Goal: Task Accomplishment & Management: Manage account settings

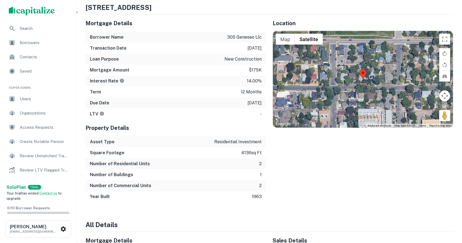
scroll to position [292, 0]
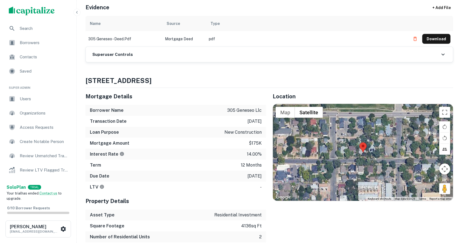
click at [112, 52] on h6 "Superuser Controls" at bounding box center [112, 55] width 41 height 6
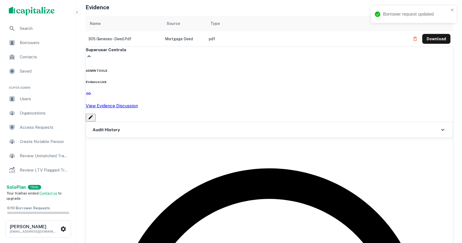
type input "**********"
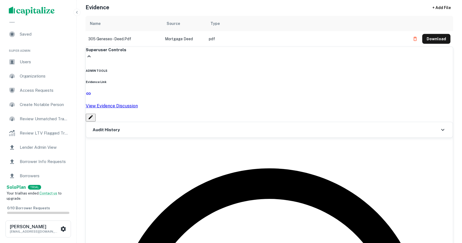
scroll to position [73, 0]
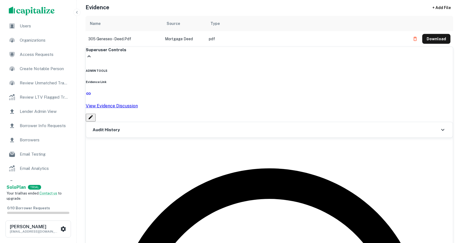
click at [48, 128] on span "Borrower Info Requests" at bounding box center [44, 126] width 49 height 7
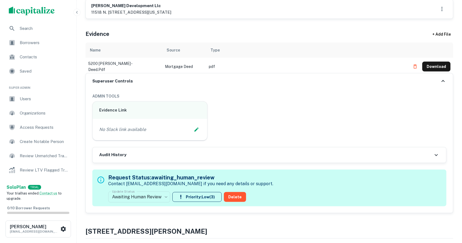
scroll to position [292, 0]
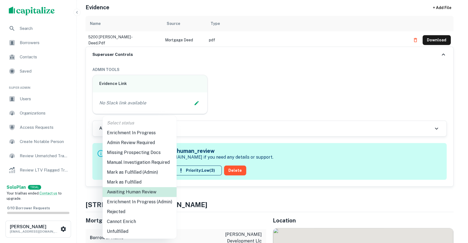
click at [140, 199] on li "Enrichment In Progress (Admin)" at bounding box center [140, 202] width 74 height 10
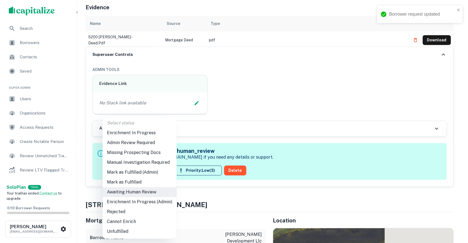
click at [133, 205] on li "Enrichment In Progress (Admin)" at bounding box center [140, 202] width 74 height 10
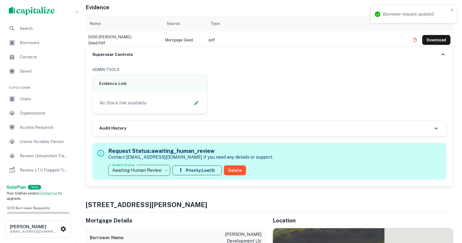
type input "**********"
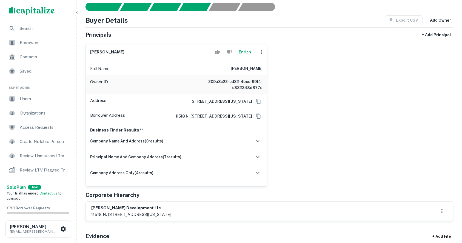
scroll to position [0, 0]
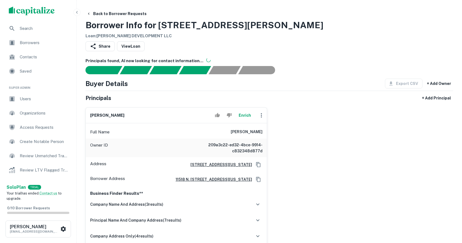
click at [436, 38] on div "Back to Borrower Requests Borrower Info for 5200 W Rawson Ave Loan : RAWSON DEV…" at bounding box center [270, 24] width 368 height 30
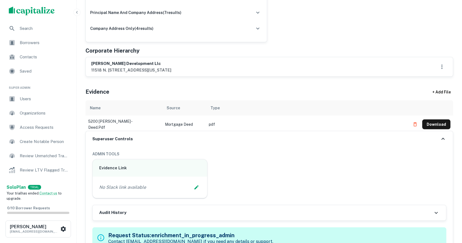
scroll to position [219, 0]
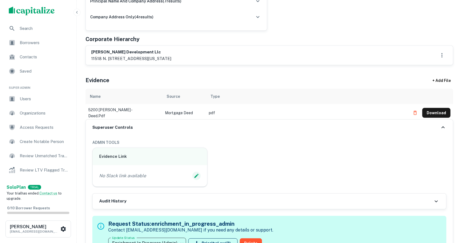
click at [197, 176] on icon "Edit Slack Link" at bounding box center [196, 175] width 5 height 5
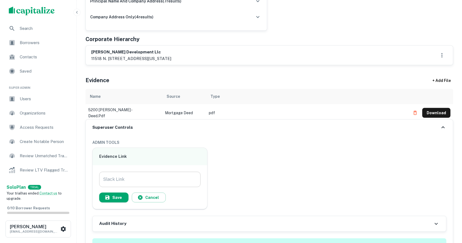
click at [131, 174] on input "Slack Link" at bounding box center [149, 179] width 101 height 15
paste input "**********"
type input "**********"
click at [114, 196] on button "Save" at bounding box center [113, 198] width 29 height 10
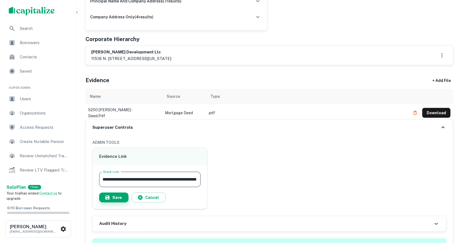
scroll to position [0, 0]
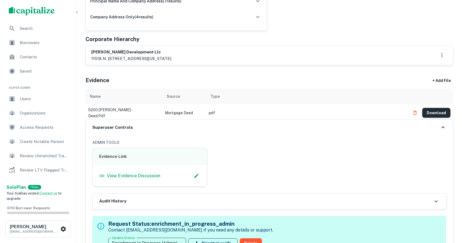
click at [438, 109] on button "Download" at bounding box center [437, 113] width 28 height 10
click at [445, 113] on button "Download" at bounding box center [437, 113] width 28 height 10
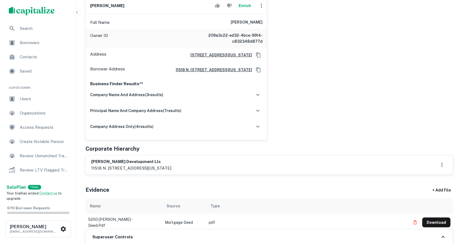
scroll to position [73, 0]
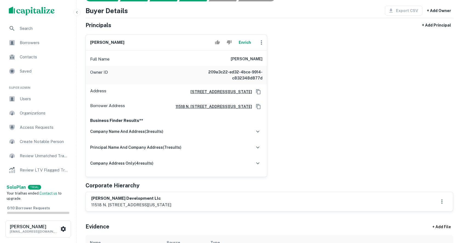
click at [435, 94] on div "gregory i. devorkin Enrich Full Name gregory i. devorkin Owner ID 209a3c22-ed32…" at bounding box center [267, 103] width 372 height 147
click at [95, 40] on h6 "gregory i. devorkin" at bounding box center [107, 42] width 34 height 6
copy div "gregory i. devorkin Enrich"
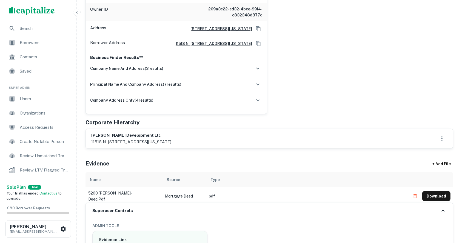
scroll to position [146, 0]
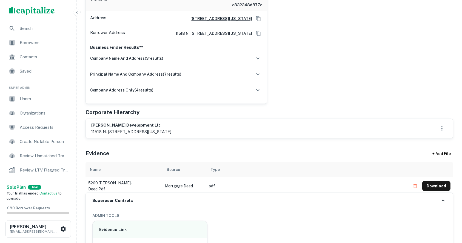
drag, startPoint x: 164, startPoint y: 130, endPoint x: 185, endPoint y: 131, distance: 20.6
click at [171, 131] on p "11518 n. port washington road, #103, mequon, wi, 53092-3443" at bounding box center [131, 132] width 80 height 7
drag, startPoint x: 163, startPoint y: 131, endPoint x: 186, endPoint y: 131, distance: 22.2
click at [171, 131] on p "11518 n. port washington road, #103, mequon, wi, 53092-3443" at bounding box center [131, 132] width 80 height 7
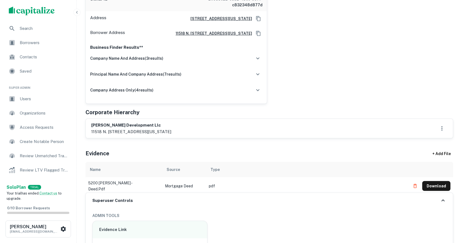
copy p "mequon, wi"
click at [336, 100] on div "gregory i. devorkin Enrich Full Name gregory i. devorkin Owner ID 209a3c22-ed32…" at bounding box center [267, 30] width 372 height 147
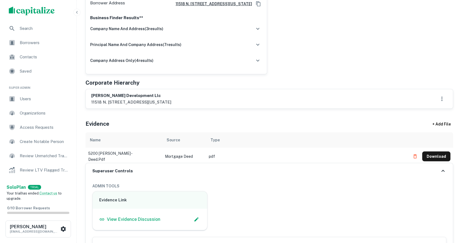
scroll to position [183, 0]
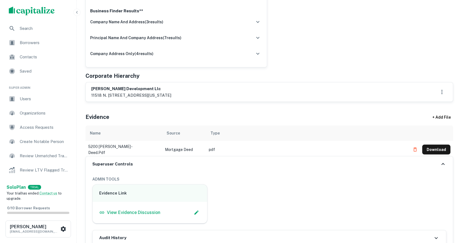
click at [108, 95] on p "11518 n. port washington road, #103, mequon, wi, 53092-3443" at bounding box center [131, 95] width 80 height 7
click at [239, 91] on div "rawson development llc 11518 n. port washington road, #103, mequon, wi, 53092-3…" at bounding box center [269, 92] width 356 height 13
click at [111, 90] on h6 "rawson development llc" at bounding box center [131, 89] width 80 height 6
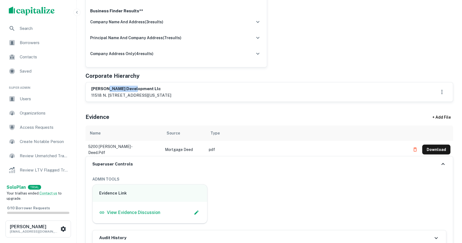
click at [111, 90] on h6 "rawson development llc" at bounding box center [131, 89] width 80 height 6
click at [137, 89] on h6 "rawson development llc" at bounding box center [131, 89] width 80 height 6
click at [97, 90] on h6 "rawson development llc" at bounding box center [131, 89] width 80 height 6
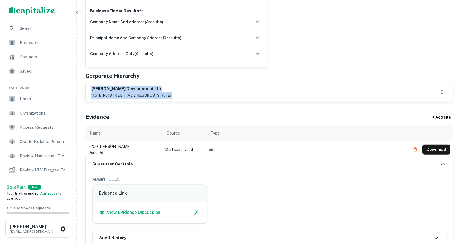
drag, startPoint x: 97, startPoint y: 89, endPoint x: 168, endPoint y: 95, distance: 70.4
click at [168, 95] on div "rawson development llc 11518 n. port washington road, #103, mequon, wi, 53092-3…" at bounding box center [131, 92] width 80 height 13
click at [118, 87] on h6 "rawson development llc" at bounding box center [131, 89] width 80 height 6
click at [106, 85] on div "rawson development llc 11518 n. port washington road, #103, mequon, wi, 53092-3…" at bounding box center [269, 92] width 367 height 19
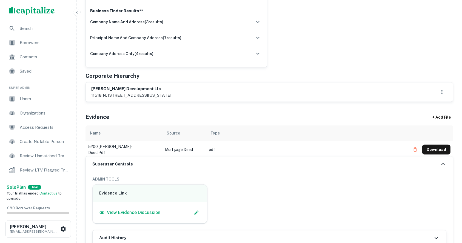
click at [98, 90] on h6 "rawson development llc" at bounding box center [131, 89] width 80 height 6
click at [119, 94] on p "11518 n. port washington road, #103, mequon, wi, 53092-3443" at bounding box center [131, 95] width 80 height 7
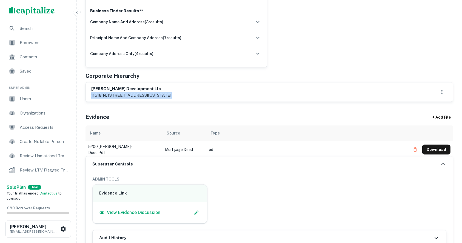
click at [119, 94] on p "11518 n. port washington road, #103, mequon, wi, 53092-3443" at bounding box center [131, 95] width 80 height 7
click at [240, 93] on div "rawson development llc 11518 n. port washington road, #103, mequon, wi, 53092-3…" at bounding box center [269, 92] width 356 height 13
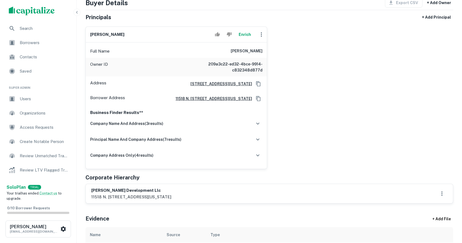
scroll to position [36, 0]
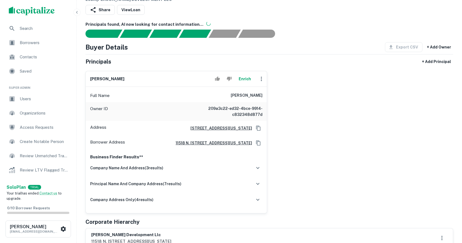
click at [99, 78] on h6 "gregory i. devorkin" at bounding box center [107, 79] width 34 height 6
copy div "gregory i. devorkin Enrich"
click at [236, 95] on h6 "gregory i. devorkin" at bounding box center [247, 95] width 32 height 7
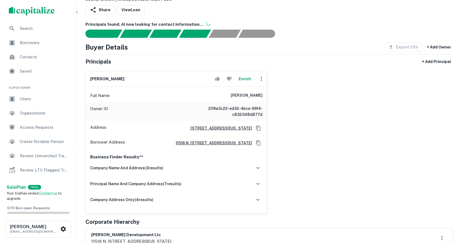
click at [236, 95] on h6 "gregory i. devorkin" at bounding box center [247, 95] width 32 height 7
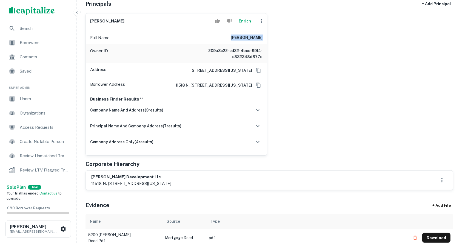
scroll to position [146, 0]
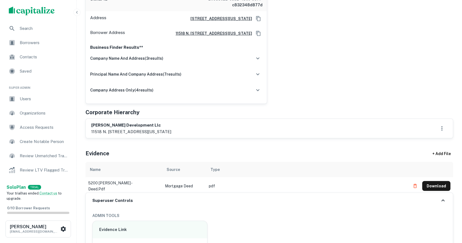
drag, startPoint x: 87, startPoint y: 120, endPoint x: 208, endPoint y: 128, distance: 122.1
click at [211, 130] on div "rawson development llc 11518 n. port washington road, #103, mequon, wi, 53092-3…" at bounding box center [269, 128] width 367 height 19
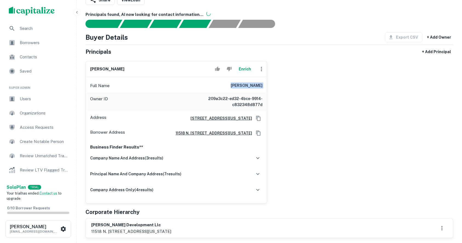
scroll to position [36, 0]
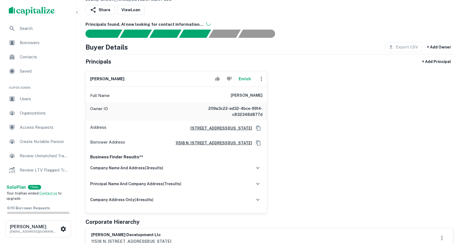
click at [211, 149] on div "Borrower Address 11518 n. port washington road, #103, mequon, WI, 53092-3443" at bounding box center [176, 143] width 181 height 15
click at [216, 165] on div "company name and address ( 3 results)" at bounding box center [176, 168] width 172 height 12
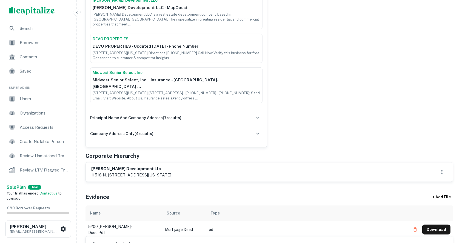
scroll to position [219, 0]
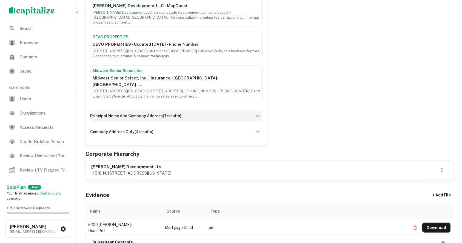
click at [208, 110] on div "principal name and company address ( 7 results)" at bounding box center [176, 116] width 172 height 12
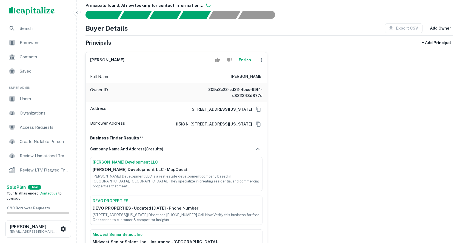
scroll to position [73, 0]
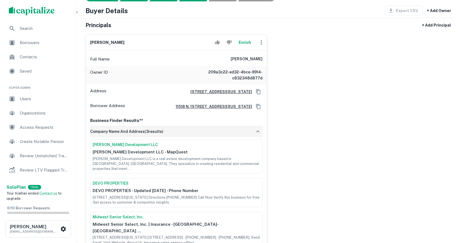
click at [243, 131] on div "company name and address ( 3 results)" at bounding box center [176, 132] width 172 height 12
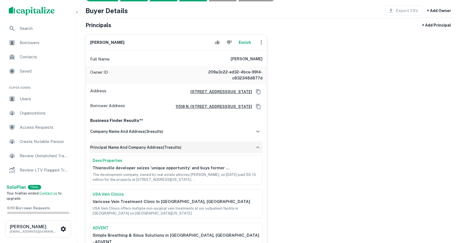
click at [243, 149] on div "principal name and company address ( 7 results)" at bounding box center [176, 148] width 172 height 12
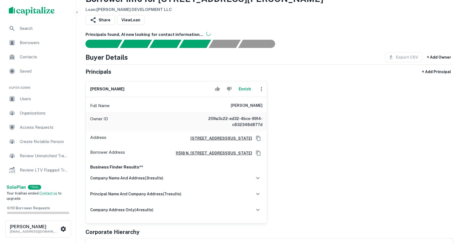
scroll to position [0, 0]
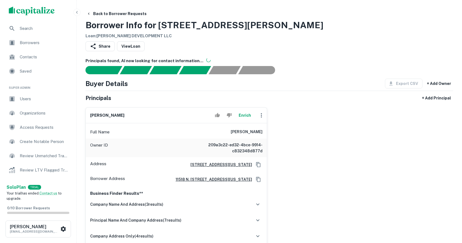
click at [239, 130] on h6 "gregory i. devorkin" at bounding box center [247, 132] width 32 height 7
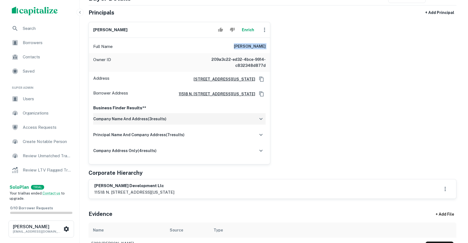
scroll to position [110, 0]
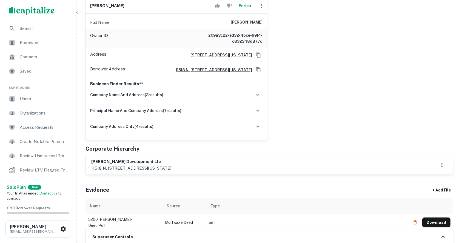
click at [121, 160] on h6 "rawson development llc" at bounding box center [131, 162] width 80 height 6
copy h6 "rawson development llc"
drag, startPoint x: 169, startPoint y: 166, endPoint x: 182, endPoint y: 169, distance: 14.0
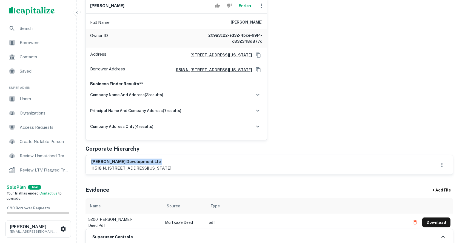
click at [171, 169] on p "11518 n. port washington road, #103, mequon, wi, 53092-3443" at bounding box center [131, 168] width 80 height 7
drag, startPoint x: 146, startPoint y: 166, endPoint x: 165, endPoint y: 170, distance: 18.4
click at [165, 170] on p "11518 n. port washington road, #103, mequon, wi, 53092-3443" at bounding box center [131, 168] width 80 height 7
click at [241, 8] on button "Enrich" at bounding box center [245, 5] width 18 height 11
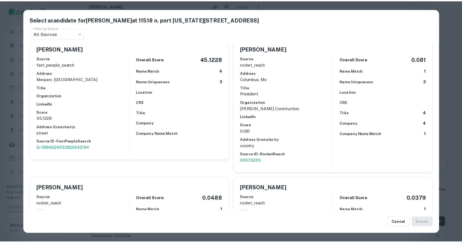
scroll to position [0, 0]
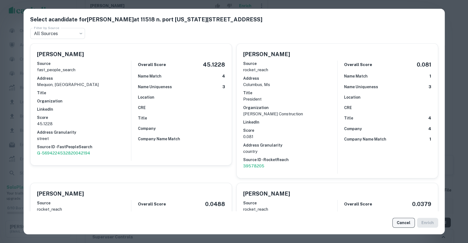
click at [398, 224] on button "Cancel" at bounding box center [403, 223] width 22 height 10
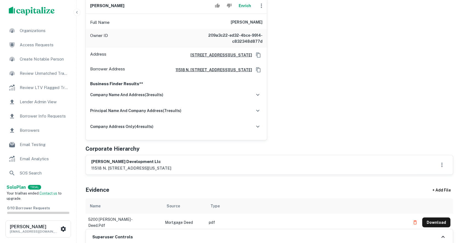
drag, startPoint x: 438, startPoint y: 70, endPoint x: 400, endPoint y: 0, distance: 79.1
click at [438, 70] on div "gregory i. devorkin Enrich Full Name gregory i. devorkin Owner ID 209a3c22-ed32…" at bounding box center [267, 66] width 372 height 147
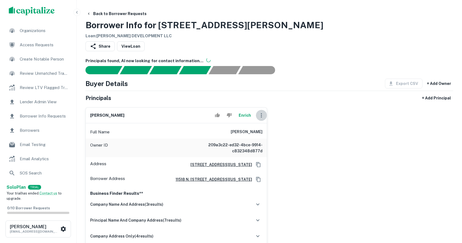
click at [262, 118] on icon "button" at bounding box center [261, 115] width 7 height 7
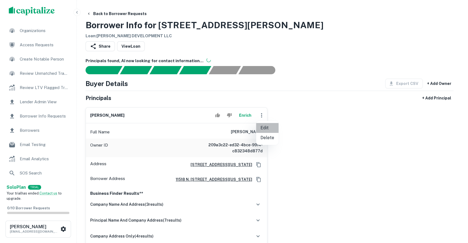
click at [276, 128] on li "Edit" at bounding box center [267, 128] width 22 height 10
select select "**"
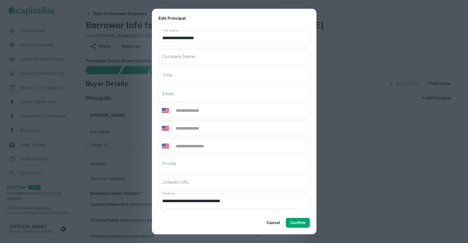
click at [195, 129] on input "tel" at bounding box center [240, 128] width 131 height 6
paste input "**********"
type input "**********"
click at [220, 108] on input "tel" at bounding box center [240, 110] width 131 height 6
paste input "**********"
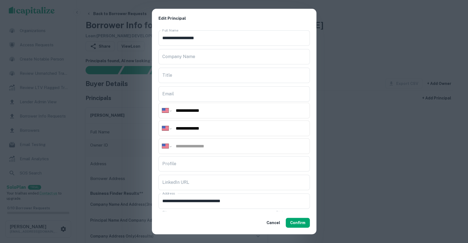
type input "**********"
click at [208, 144] on input "tel" at bounding box center [240, 146] width 131 height 6
paste input "**********"
type input "**********"
click at [174, 75] on input "Title" at bounding box center [233, 75] width 151 height 15
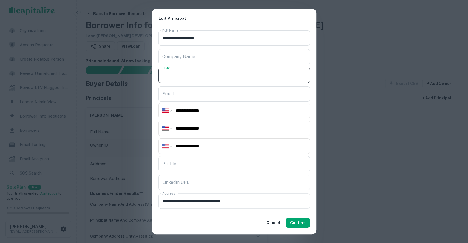
paste input "**********"
drag, startPoint x: 185, startPoint y: 75, endPoint x: 260, endPoint y: 75, distance: 75.4
click at [260, 75] on input "**********" at bounding box center [233, 75] width 151 height 15
type input "**********"
click at [175, 56] on input "Company Name" at bounding box center [233, 56] width 151 height 15
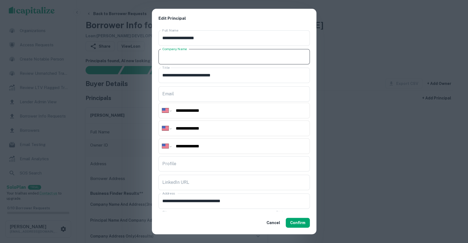
paste input "**********"
type input "**********"
click at [186, 76] on input "**********" at bounding box center [233, 75] width 151 height 15
click at [189, 75] on input "**********" at bounding box center [233, 75] width 151 height 15
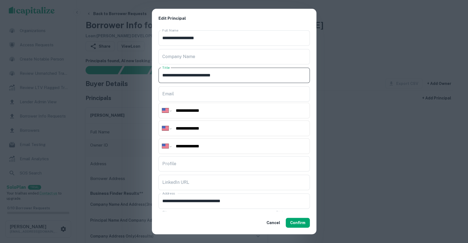
click at [199, 75] on input "**********" at bounding box center [233, 75] width 151 height 15
click at [199, 73] on input "**********" at bounding box center [233, 75] width 151 height 15
drag, startPoint x: 199, startPoint y: 73, endPoint x: 226, endPoint y: 76, distance: 26.7
click at [226, 76] on input "**********" at bounding box center [233, 75] width 151 height 15
type input "**********"
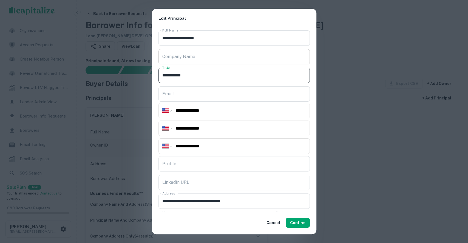
click at [178, 57] on input "Company Name" at bounding box center [233, 56] width 151 height 15
paste input "**********"
type input "**********"
click at [186, 75] on input "**********" at bounding box center [233, 75] width 151 height 15
type input "********"
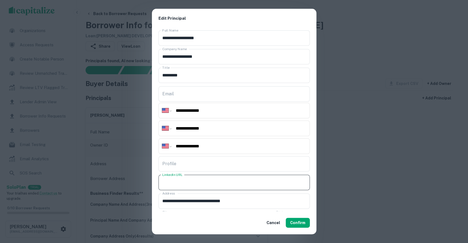
click at [193, 183] on input "LinkedIn URL" at bounding box center [233, 182] width 151 height 15
paste input "**********"
type input "**********"
click at [296, 222] on button "Confirm" at bounding box center [298, 223] width 24 height 10
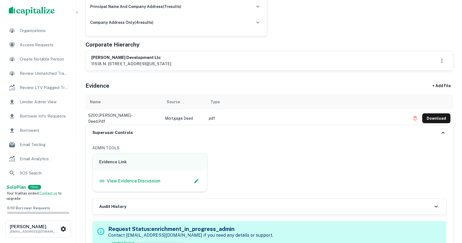
scroll to position [365, 0]
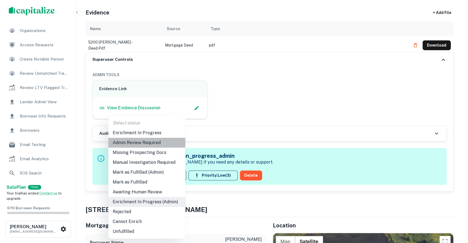
click at [155, 142] on li "Admin Review Required" at bounding box center [146, 143] width 77 height 10
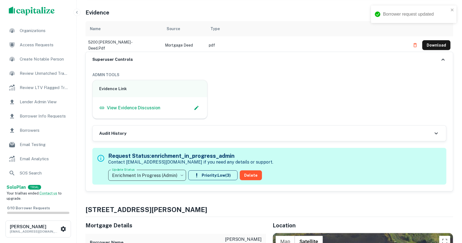
type input "**********"
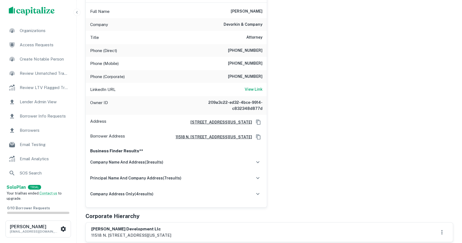
scroll to position [110, 0]
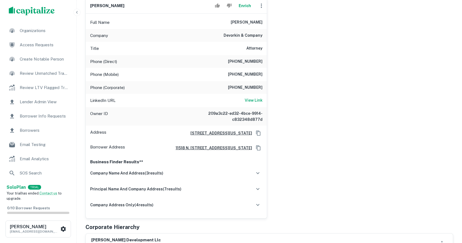
click at [421, 107] on div "gregory i. devorkin Enrich Full Name gregory i. devorkin Company devorkin & com…" at bounding box center [267, 105] width 372 height 225
click at [46, 115] on span "Borrower Info Requests" at bounding box center [44, 116] width 49 height 7
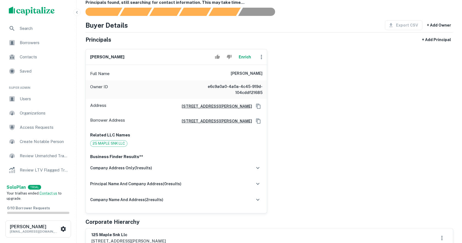
scroll to position [73, 0]
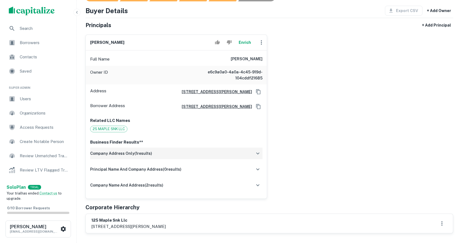
click at [261, 151] on icon "button" at bounding box center [258, 153] width 7 height 7
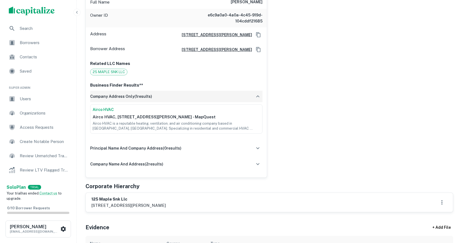
scroll to position [146, 0]
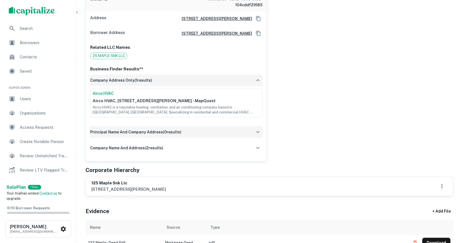
click at [255, 134] on icon "button" at bounding box center [258, 132] width 7 height 7
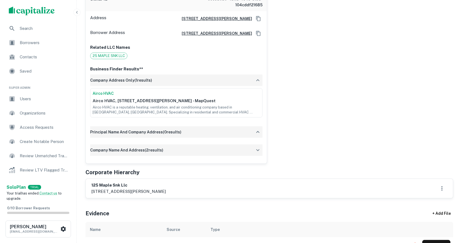
click at [256, 148] on icon "button" at bounding box center [258, 150] width 7 height 7
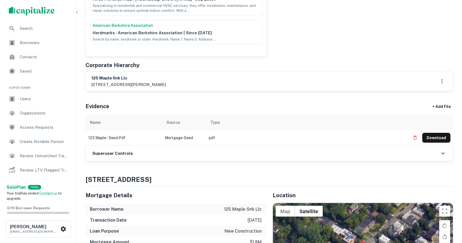
scroll to position [329, 0]
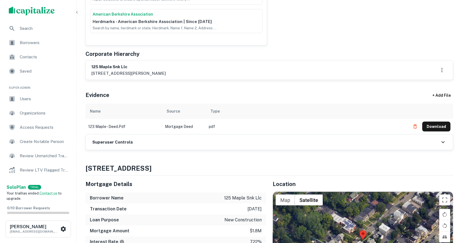
click at [123, 144] on h6 "Superuser Controls" at bounding box center [112, 142] width 41 height 6
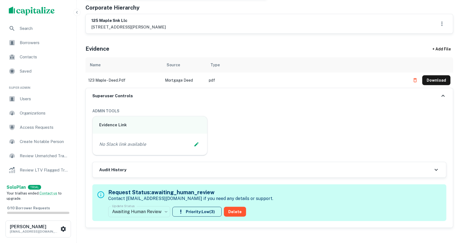
scroll to position [402, 0]
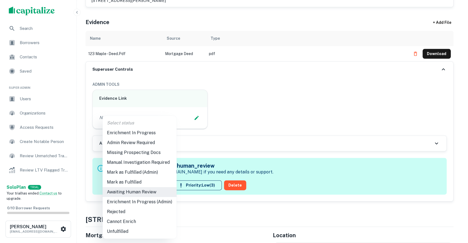
click at [133, 202] on li "Enrichment In Progress (Admin)" at bounding box center [140, 202] width 74 height 10
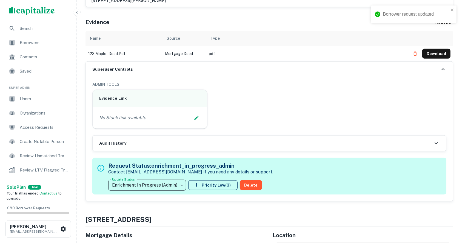
type input "**********"
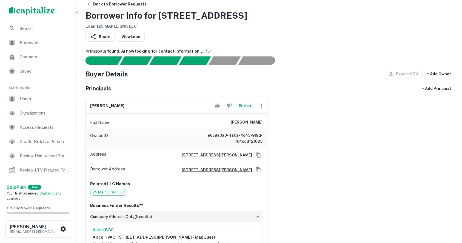
scroll to position [0, 0]
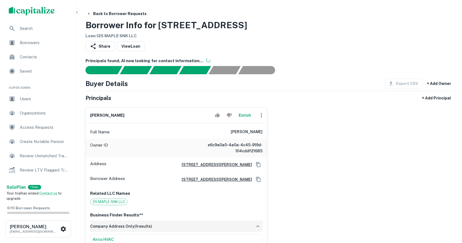
drag, startPoint x: 441, startPoint y: 32, endPoint x: 381, endPoint y: 106, distance: 94.2
click at [441, 32] on div "Back to Borrower Requests Borrower Info for 123 Maple Ave Loan : 125 MAPLE SNK …" at bounding box center [270, 24] width 368 height 30
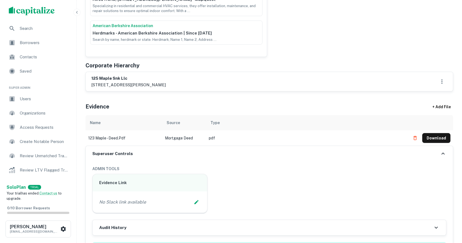
scroll to position [329, 0]
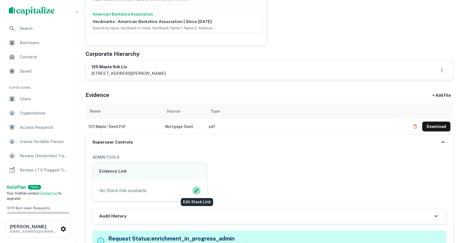
click at [197, 189] on icon "Edit Slack Link" at bounding box center [197, 191] width 4 height 4
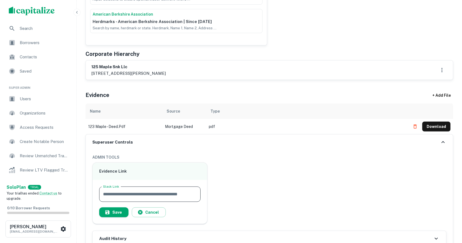
click at [133, 194] on input "Slack Link" at bounding box center [149, 194] width 101 height 15
paste input "**********"
type input "**********"
click at [113, 208] on button "Save" at bounding box center [113, 213] width 29 height 10
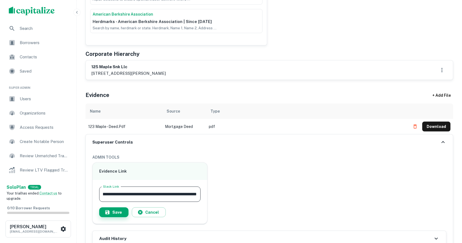
scroll to position [0, 0]
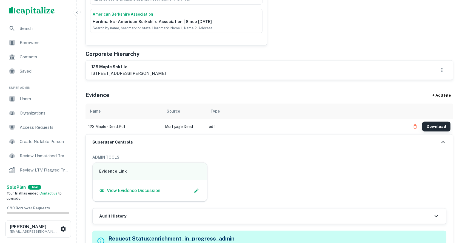
click at [440, 124] on button "Download" at bounding box center [437, 127] width 28 height 10
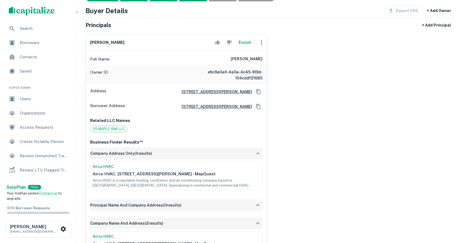
scroll to position [110, 0]
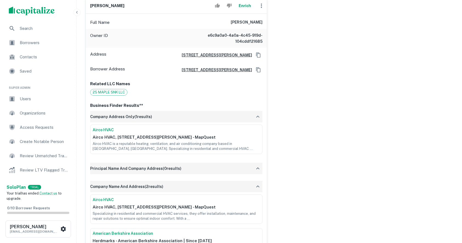
click at [248, 115] on div "company address only ( 1 results)" at bounding box center [176, 117] width 172 height 12
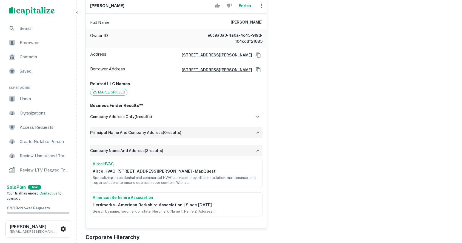
click at [243, 135] on div "principal name and company address ( 0 results)" at bounding box center [176, 133] width 172 height 12
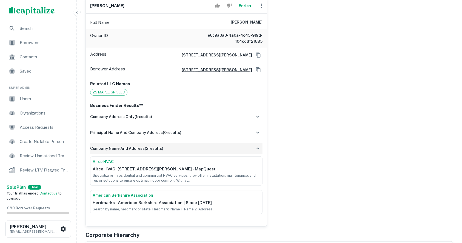
click at [237, 149] on div "company name and address ( 2 results)" at bounding box center [176, 149] width 172 height 12
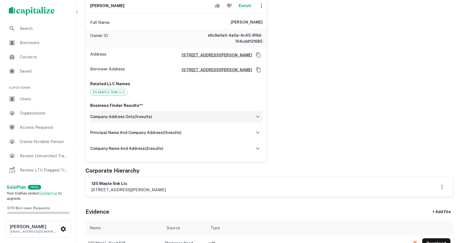
scroll to position [73, 0]
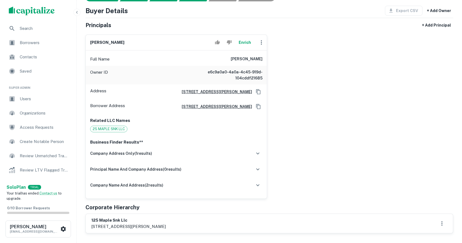
click at [430, 137] on div "chesky schlesinger Enrich Full Name chesky schlesinger Owner ID e6c9a0a0-4a0a-4…" at bounding box center [267, 114] width 372 height 169
click at [123, 42] on h6 "chesky schlesinger" at bounding box center [107, 42] width 34 height 6
click at [372, 87] on div "chesky schlesinger Enrich Full Name chesky schlesinger Owner ID e6c9a0a0-4a0a-4…" at bounding box center [267, 114] width 372 height 169
click at [106, 42] on h6 "chesky schlesinger" at bounding box center [107, 42] width 34 height 6
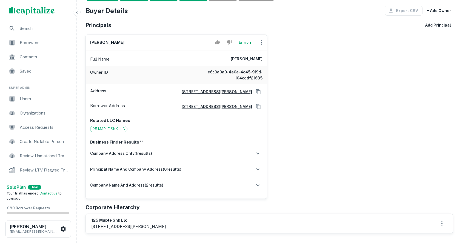
click at [106, 42] on h6 "chesky schlesinger" at bounding box center [107, 42] width 34 height 6
copy div "chesky schlesinger Enrich"
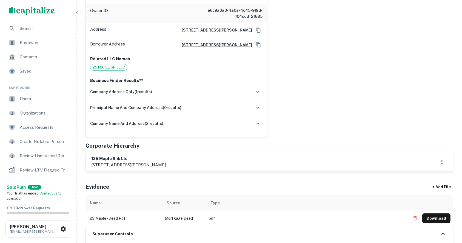
scroll to position [146, 0]
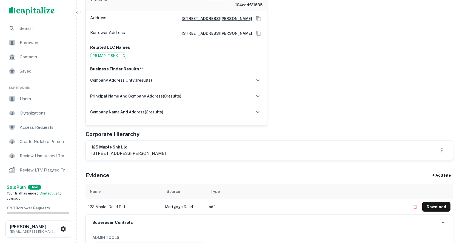
drag, startPoint x: 121, startPoint y: 152, endPoint x: 152, endPoint y: 153, distance: 31.5
click at [152, 153] on p "2 fisher court, spring valley, ny, 10977" at bounding box center [128, 153] width 75 height 7
copy p "spring valley, ny"
click at [98, 153] on p "2 fisher court, spring valley, ny, 10977" at bounding box center [128, 153] width 75 height 7
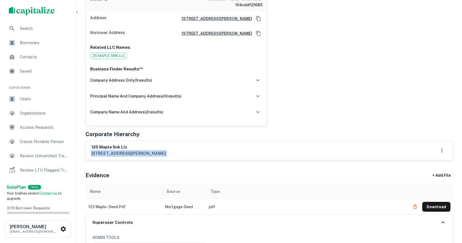
click at [98, 153] on p "2 fisher court, spring valley, ny, 10977" at bounding box center [128, 153] width 75 height 7
click at [105, 144] on h6 "125 maple snk llc" at bounding box center [128, 147] width 75 height 6
click at [102, 148] on h6 "125 maple snk llc" at bounding box center [128, 147] width 75 height 6
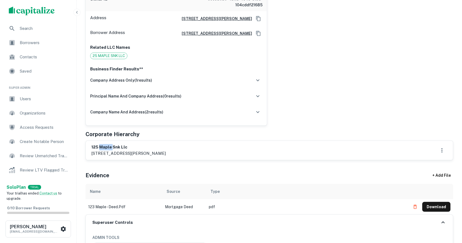
click at [102, 148] on h6 "125 maple snk llc" at bounding box center [128, 147] width 75 height 6
click at [149, 146] on h6 "125 maple snk llc" at bounding box center [128, 147] width 75 height 6
click at [103, 146] on h6 "125 maple snk llc" at bounding box center [128, 147] width 75 height 6
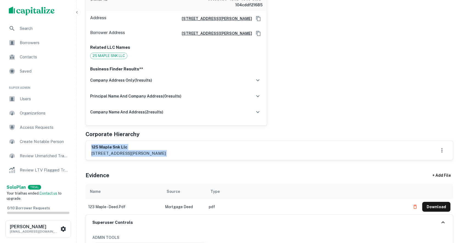
drag, startPoint x: 103, startPoint y: 146, endPoint x: 127, endPoint y: 154, distance: 26.0
click at [127, 154] on div "125 maple snk llc 2 fisher court, spring valley, ny, 10977" at bounding box center [128, 150] width 75 height 13
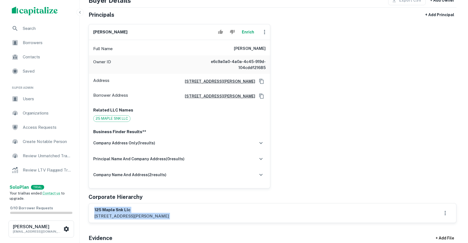
scroll to position [73, 0]
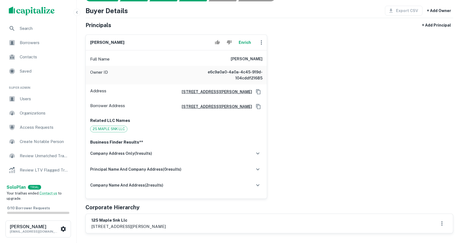
click at [231, 58] on h6 "chesky schlesinger" at bounding box center [247, 59] width 32 height 7
copy h6 "chesky schlesinger"
click at [237, 41] on button "Enrich" at bounding box center [245, 42] width 18 height 11
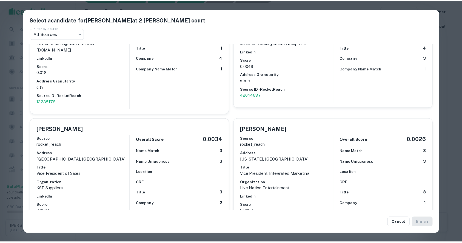
scroll to position [1381, 0]
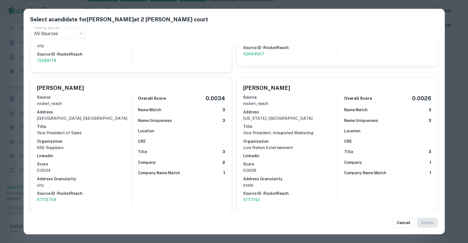
click at [405, 216] on div "Cancel Enrich" at bounding box center [234, 222] width 421 height 23
click at [405, 222] on button "Cancel" at bounding box center [403, 223] width 22 height 10
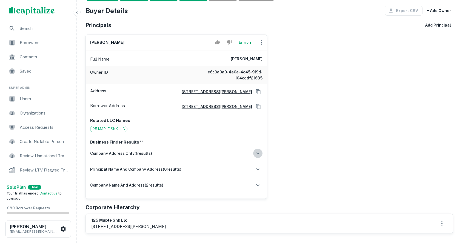
click at [259, 154] on icon "button" at bounding box center [258, 153] width 7 height 7
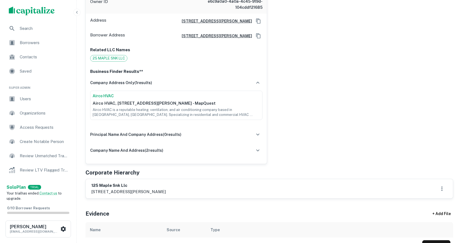
scroll to position [146, 0]
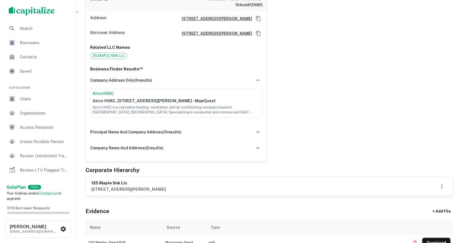
click at [259, 133] on icon "button" at bounding box center [258, 132] width 7 height 7
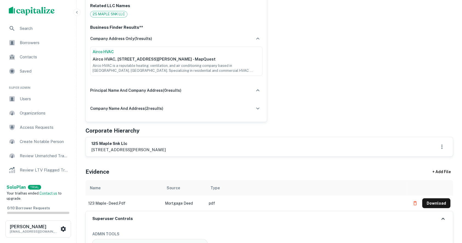
scroll to position [219, 0]
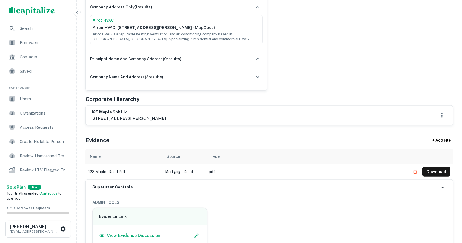
click at [257, 60] on icon "button" at bounding box center [258, 59] width 7 height 7
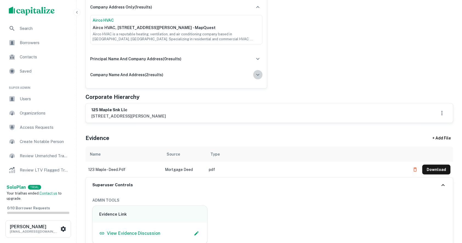
click at [257, 76] on icon "button" at bounding box center [258, 75] width 7 height 7
